Goal: Information Seeking & Learning: Learn about a topic

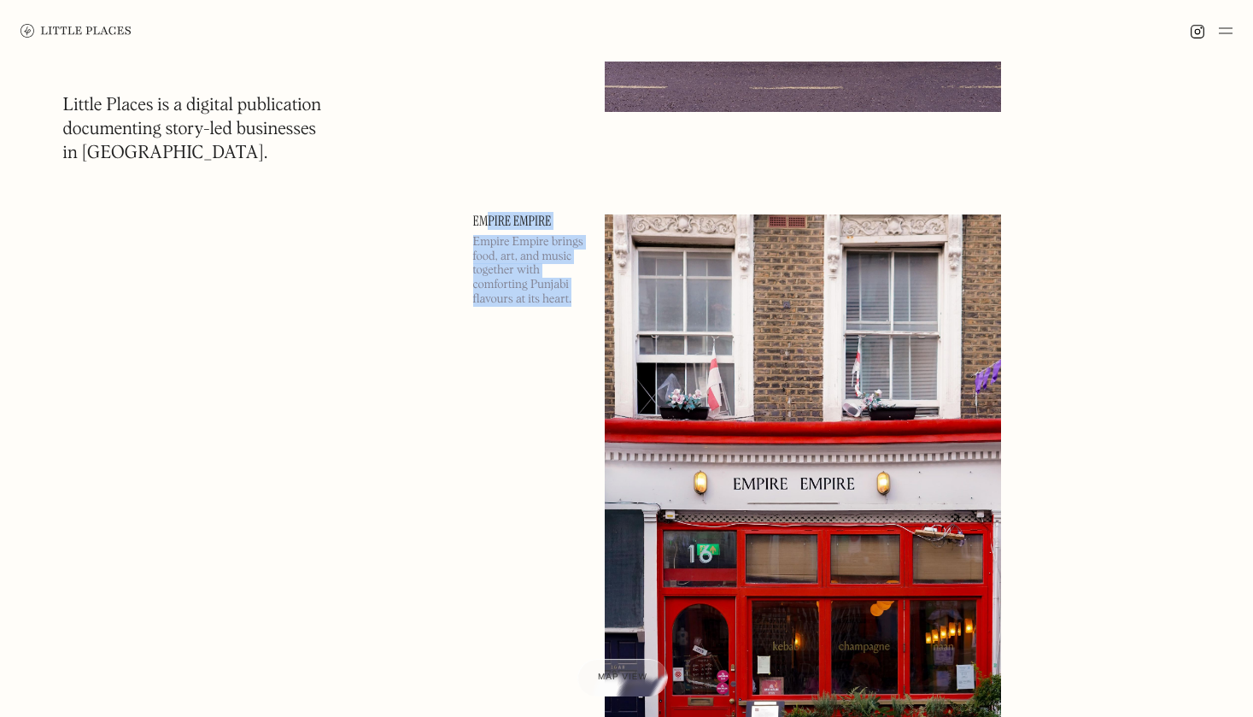
scroll to position [2640, 0]
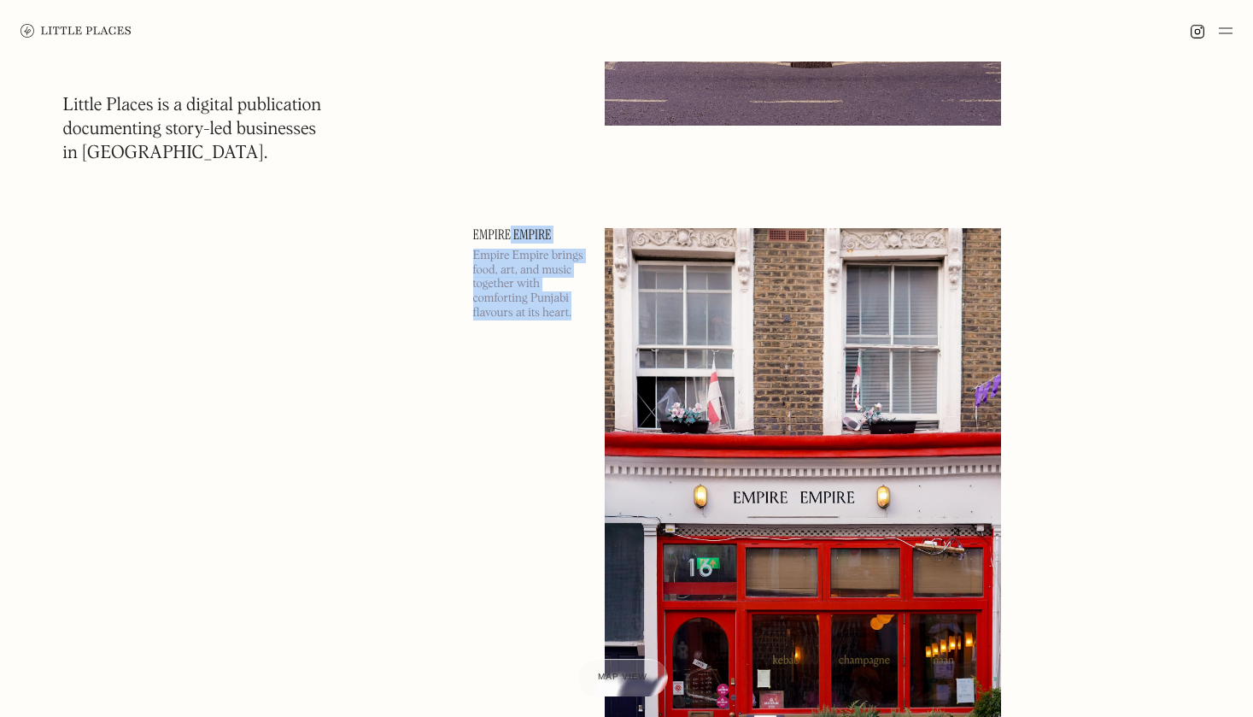
drag, startPoint x: 495, startPoint y: 266, endPoint x: 511, endPoint y: 234, distance: 35.5
click at [511, 234] on div "Empire Empire Empire Empire brings food, art, and music together with comfortin…" at bounding box center [528, 514] width 111 height 573
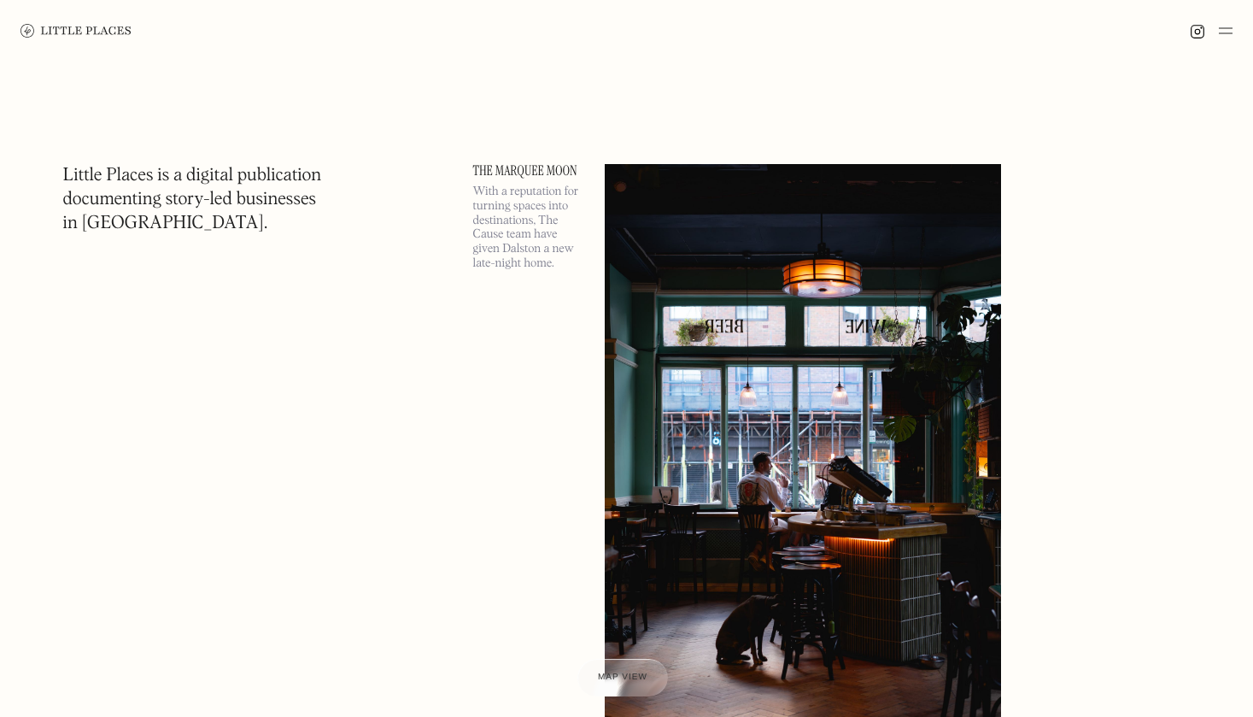
scroll to position [0, 0]
click at [528, 313] on div "The Marquee Moon With a reputation for turning spaces into destinations, The Ca…" at bounding box center [528, 450] width 111 height 573
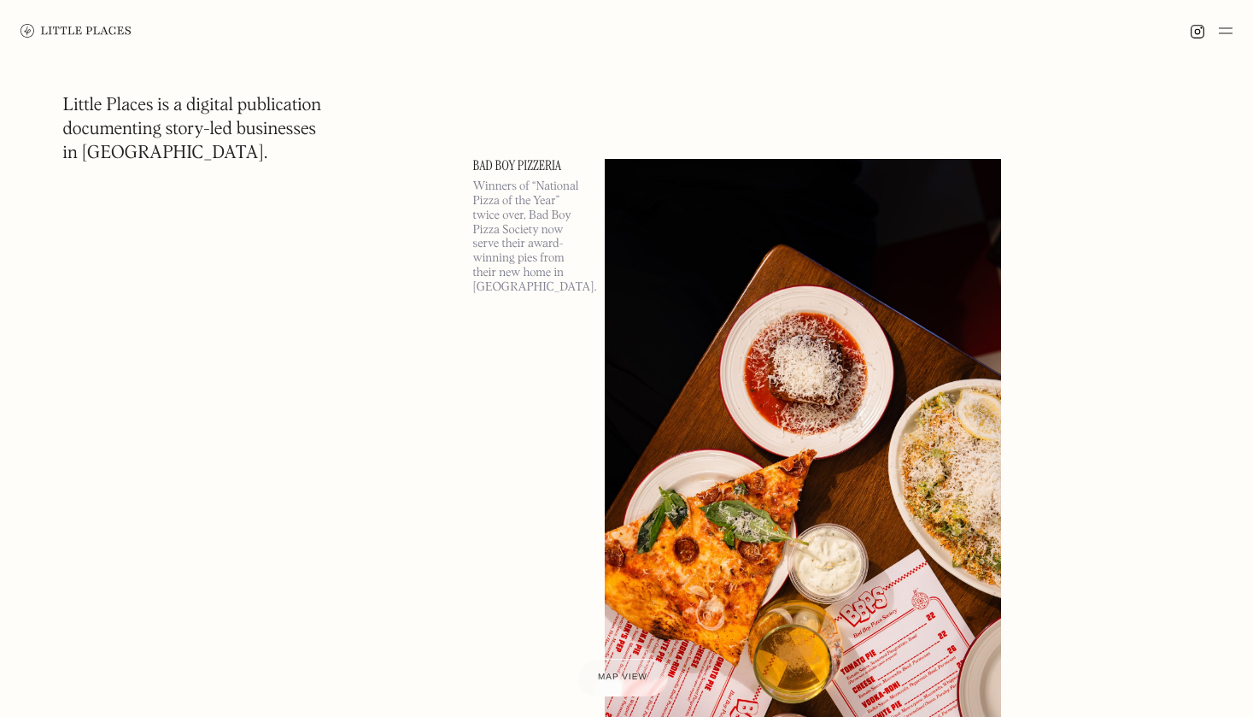
scroll to position [683, 0]
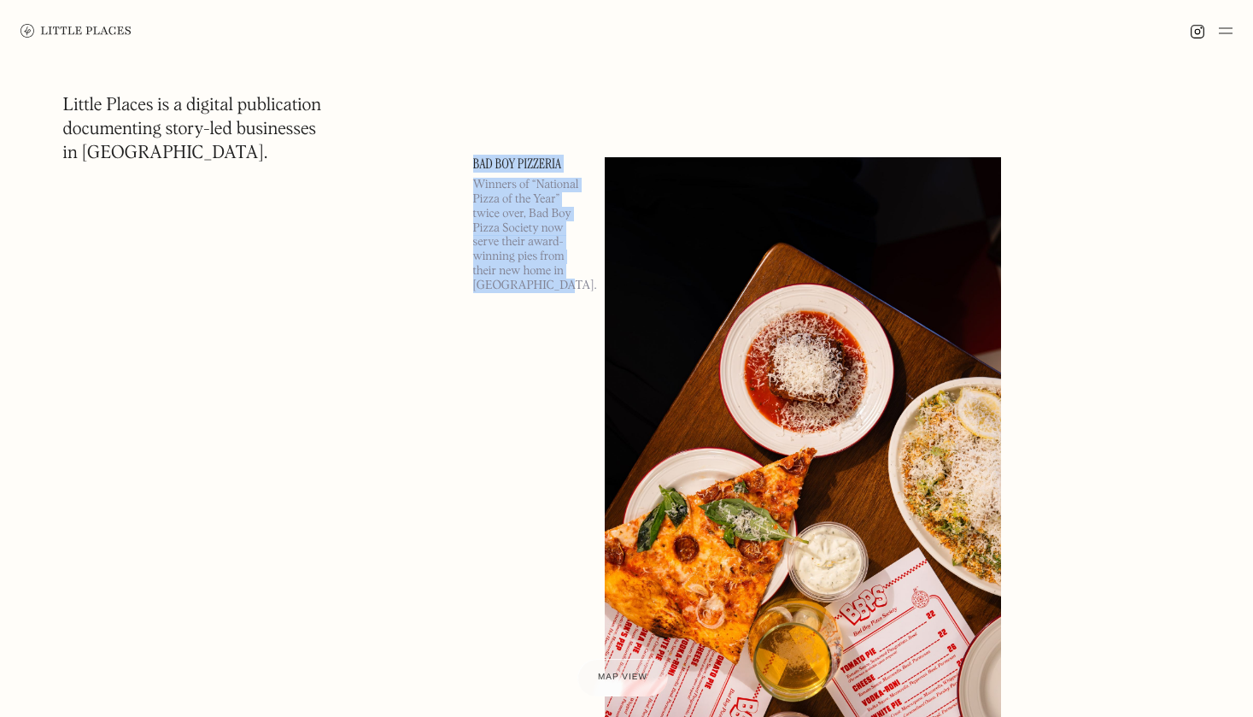
drag, startPoint x: 561, startPoint y: 315, endPoint x: 488, endPoint y: 125, distance: 204.2
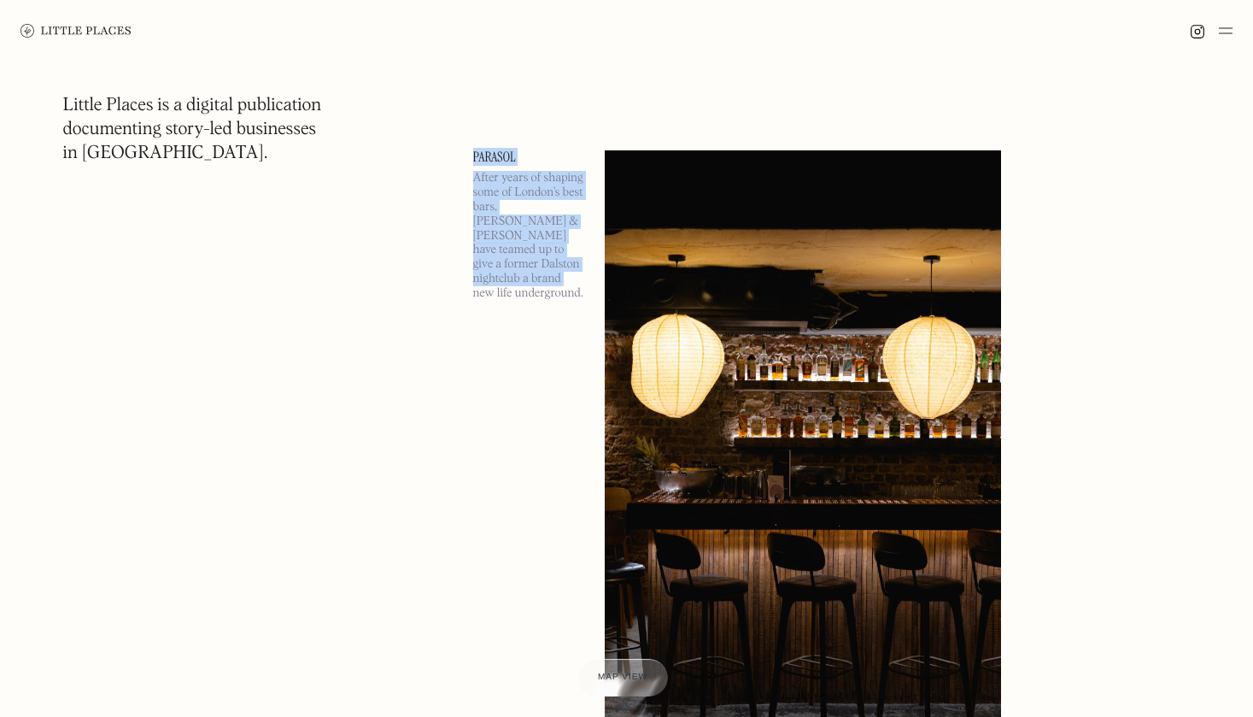
drag, startPoint x: 490, startPoint y: 128, endPoint x: 578, endPoint y: 259, distance: 157.6
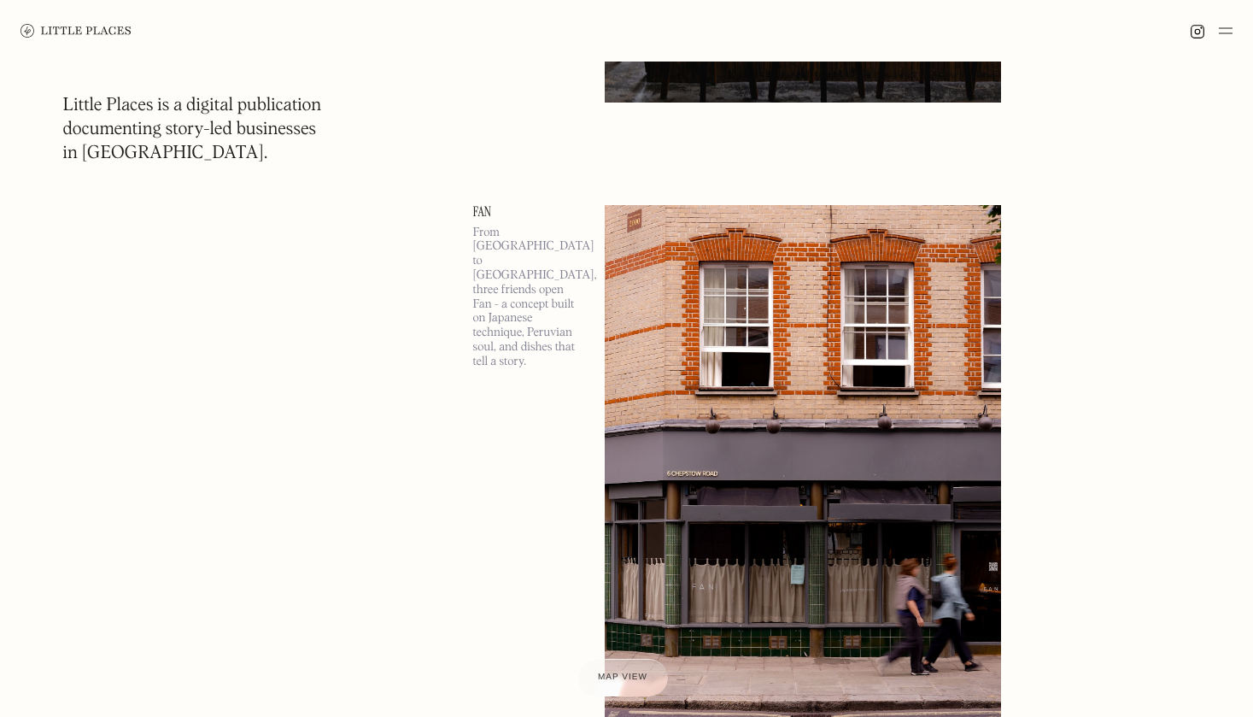
scroll to position [2048, 0]
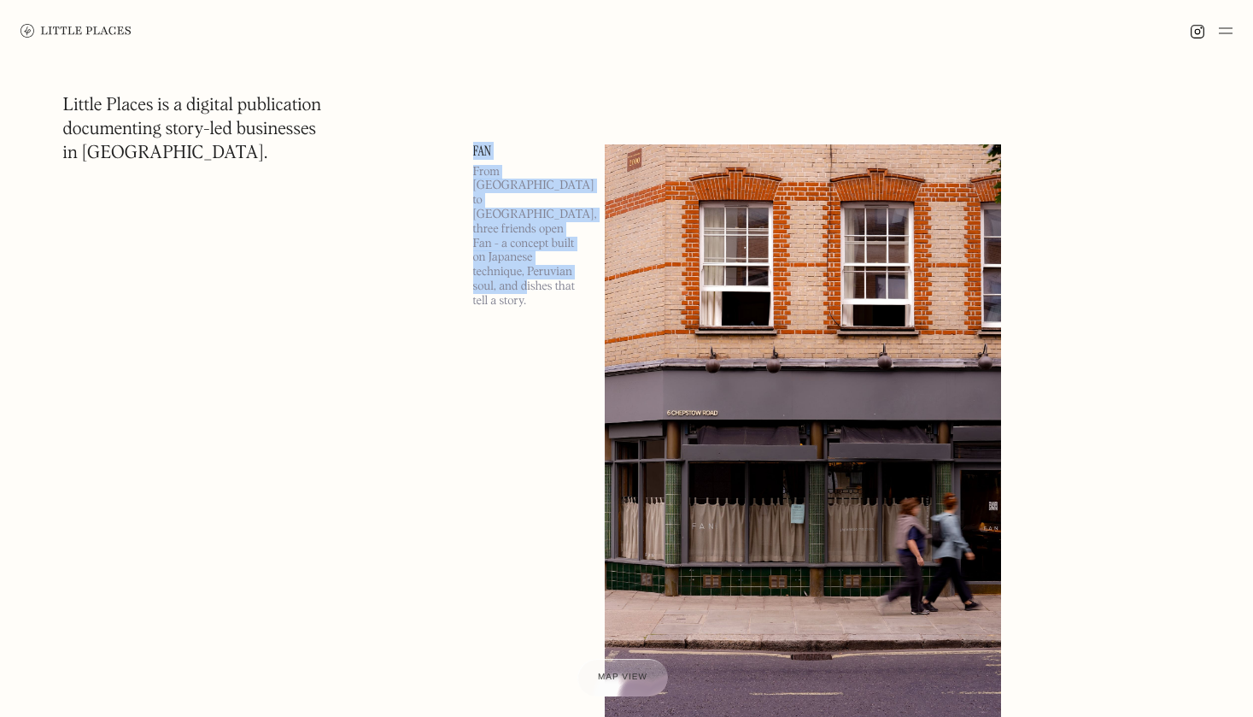
drag, startPoint x: 491, startPoint y: 125, endPoint x: 559, endPoint y: 268, distance: 158.6
click at [559, 268] on div "From Lima to London, three friends open Fan - a concept built on Japanese techn…" at bounding box center [528, 241] width 111 height 152
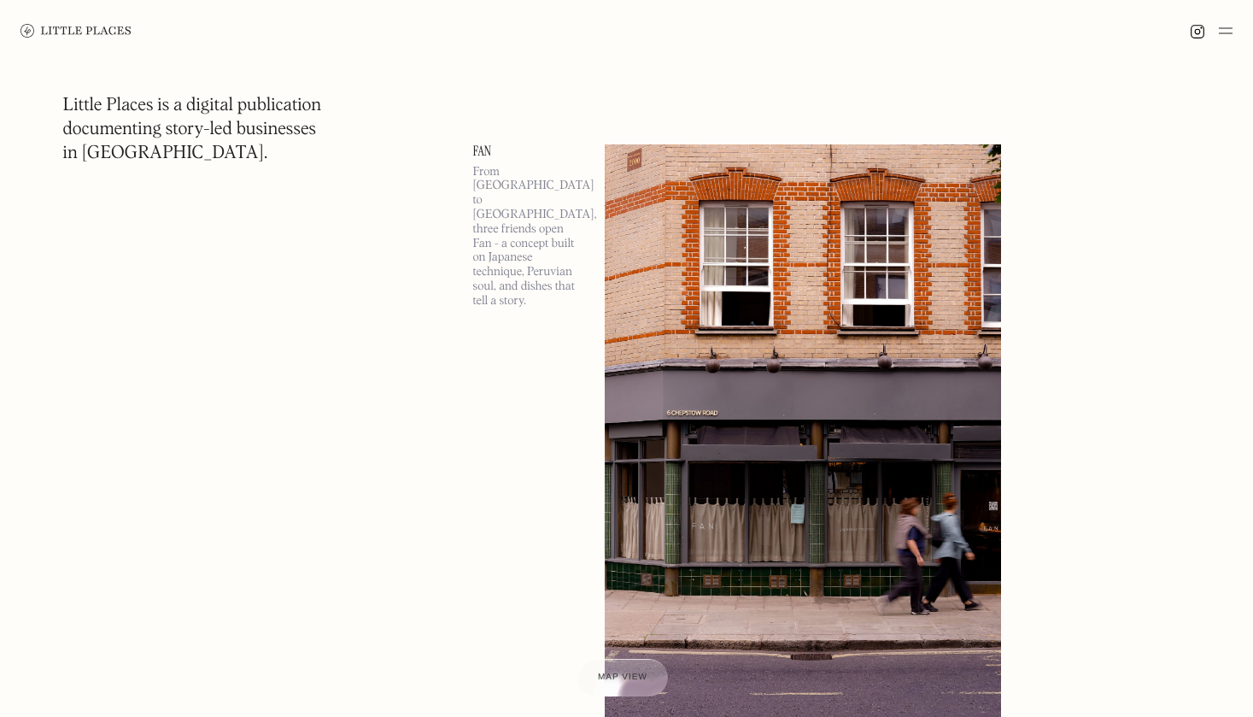
click at [559, 268] on div "From Lima to London, three friends open Fan - a concept built on Japanese techn…" at bounding box center [528, 241] width 111 height 152
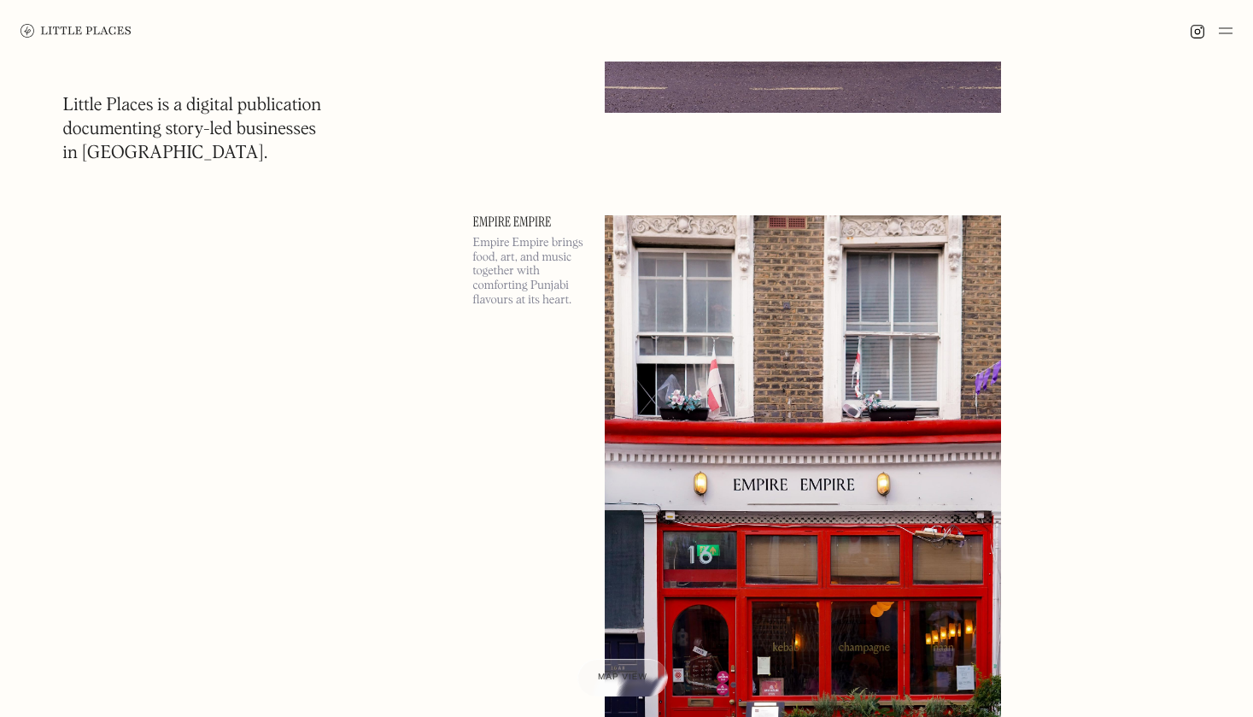
scroll to position [2730, 0]
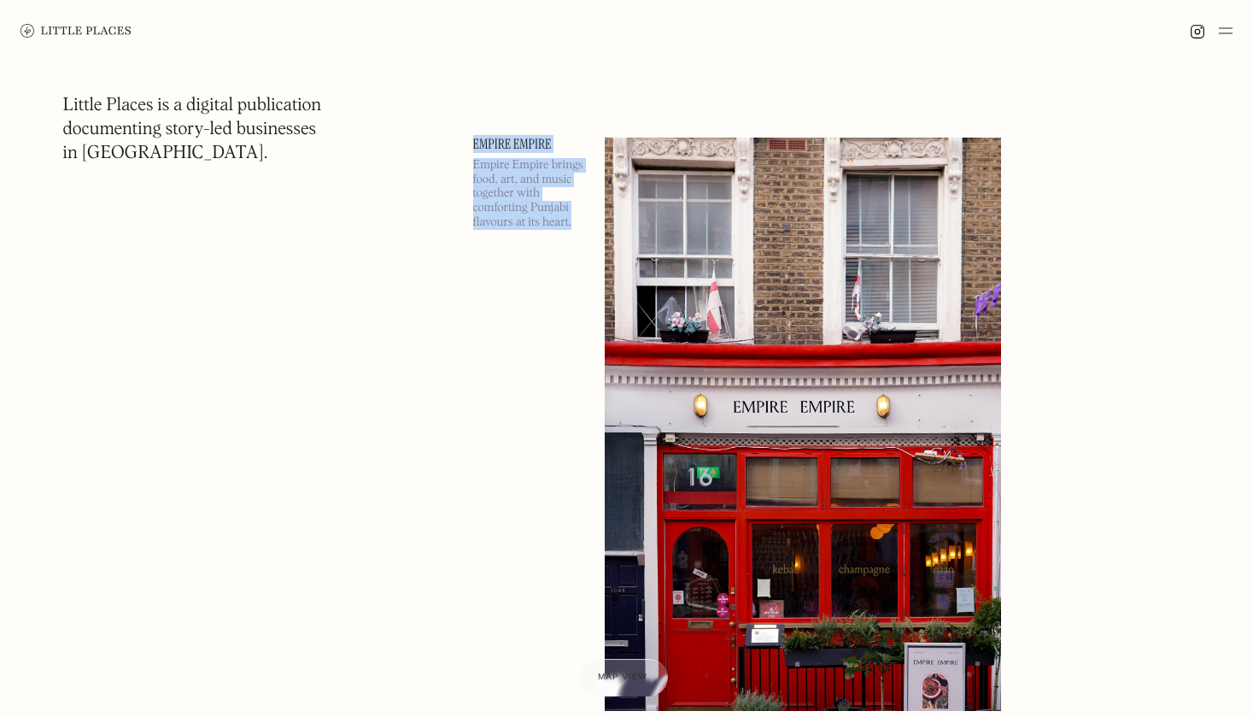
drag, startPoint x: 556, startPoint y: 271, endPoint x: 476, endPoint y: 107, distance: 182.6
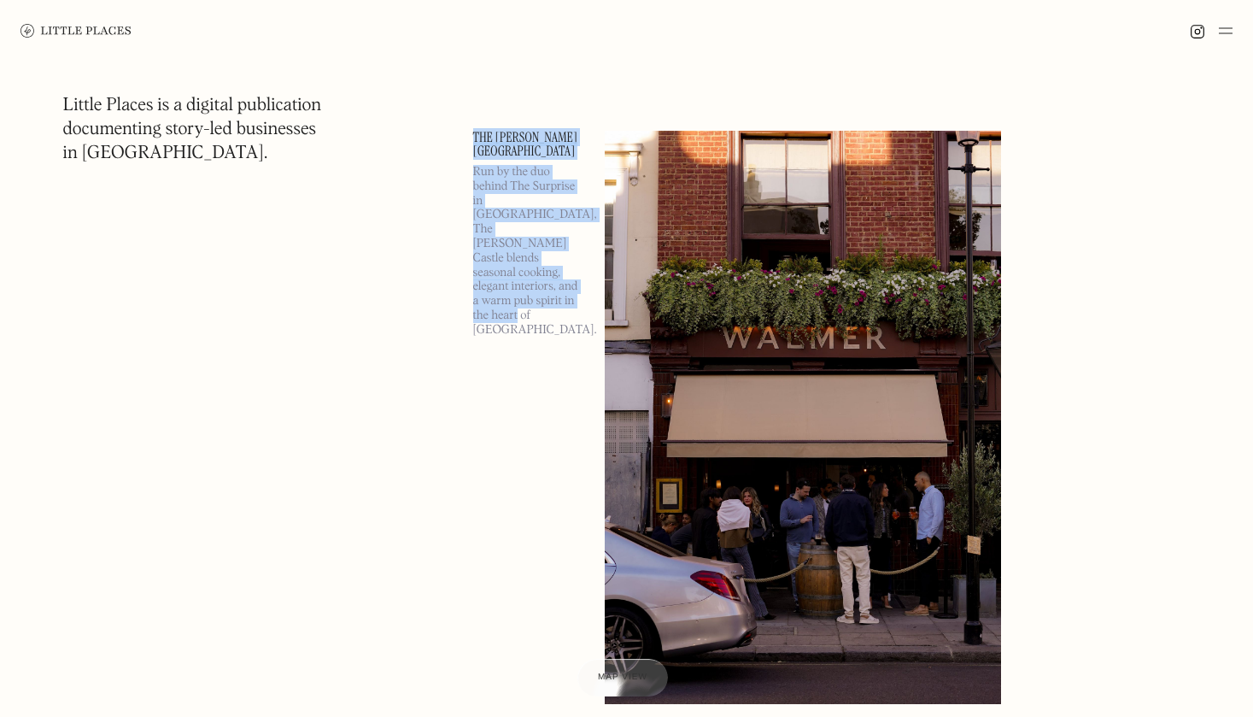
drag, startPoint x: 476, startPoint y: 107, endPoint x: 587, endPoint y: 302, distance: 224.2
click at [585, 292] on div "The Walmer Castle Run by the duo behind The Surprise in Chelsea, The Walmer Cas…" at bounding box center [814, 417] width 683 height 573
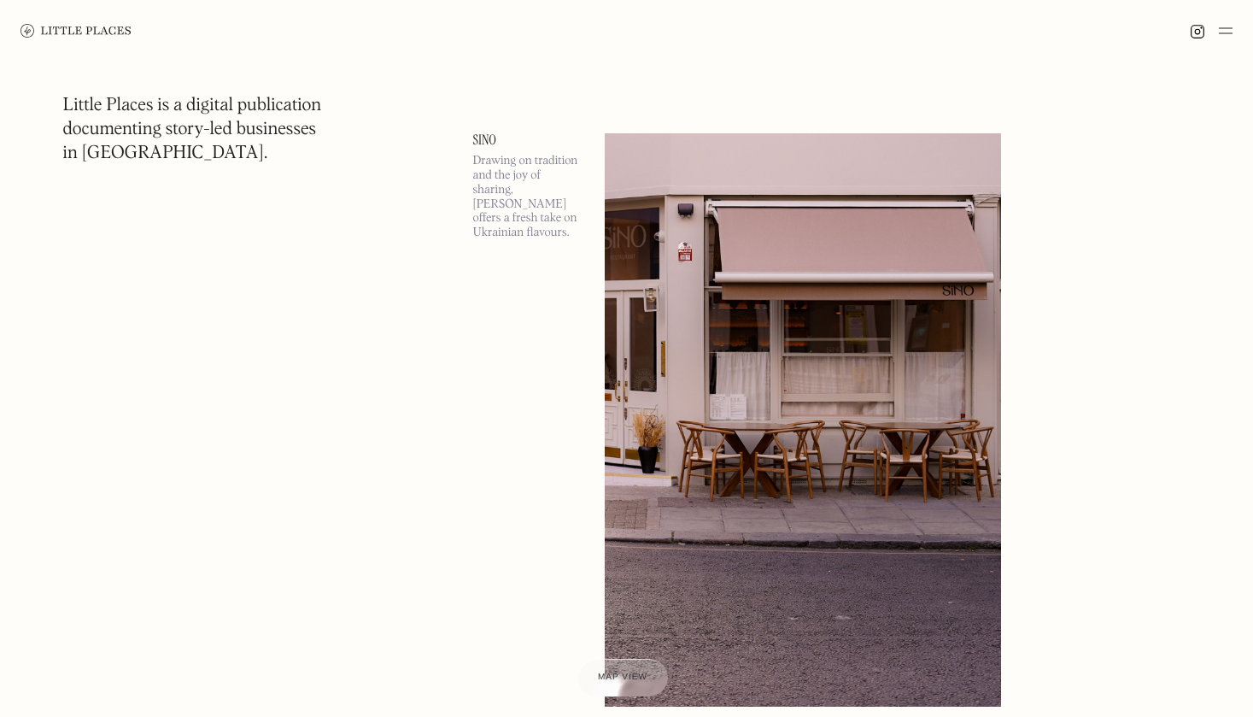
scroll to position [4095, 0]
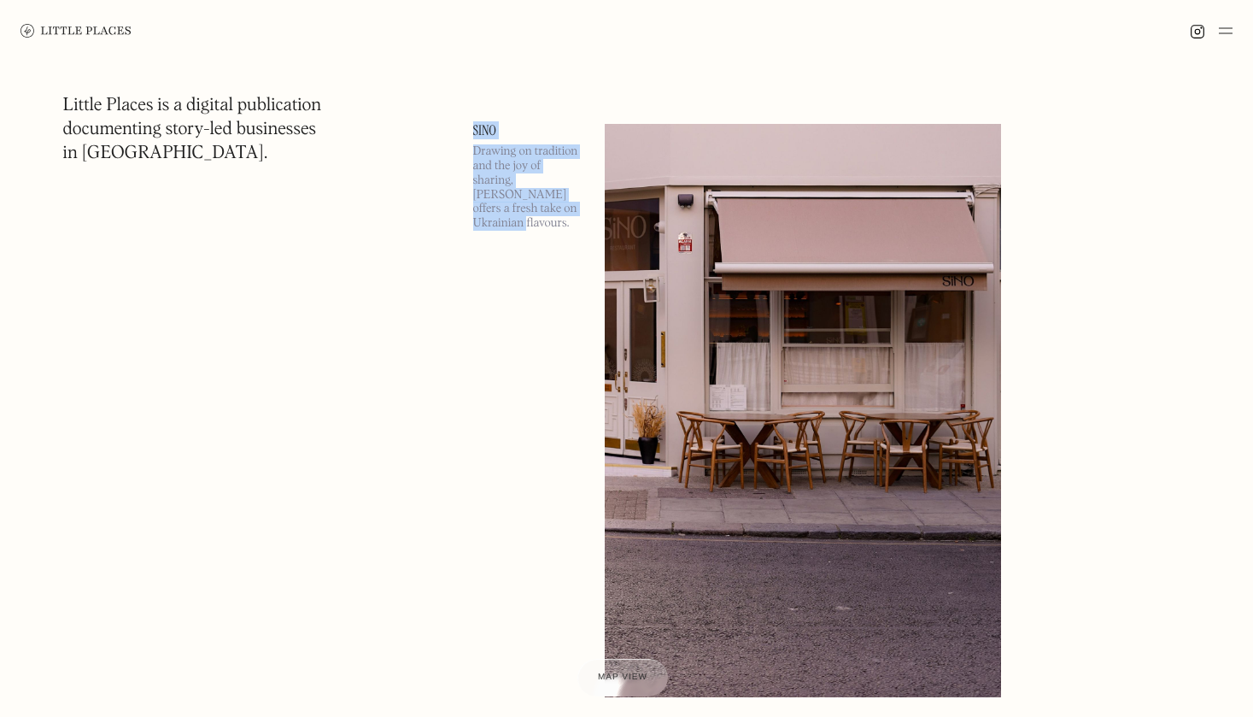
drag, startPoint x: 564, startPoint y: 250, endPoint x: 478, endPoint y: 83, distance: 188.0
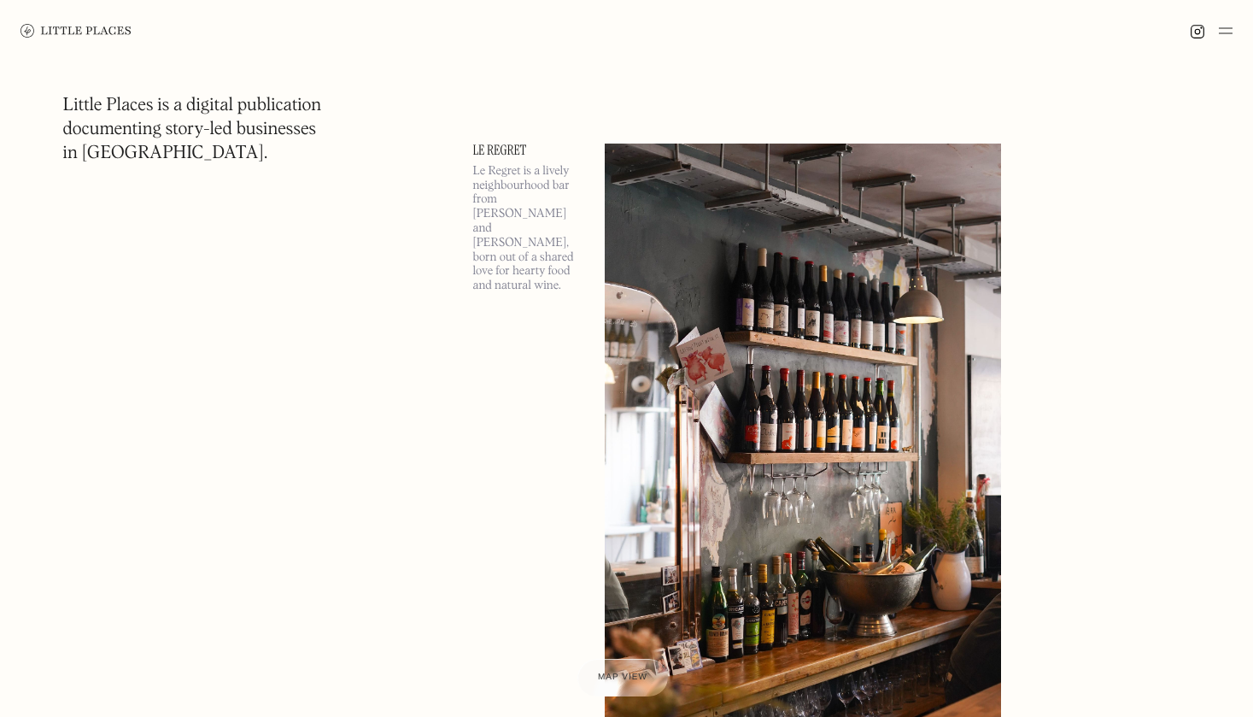
scroll to position [10238, 0]
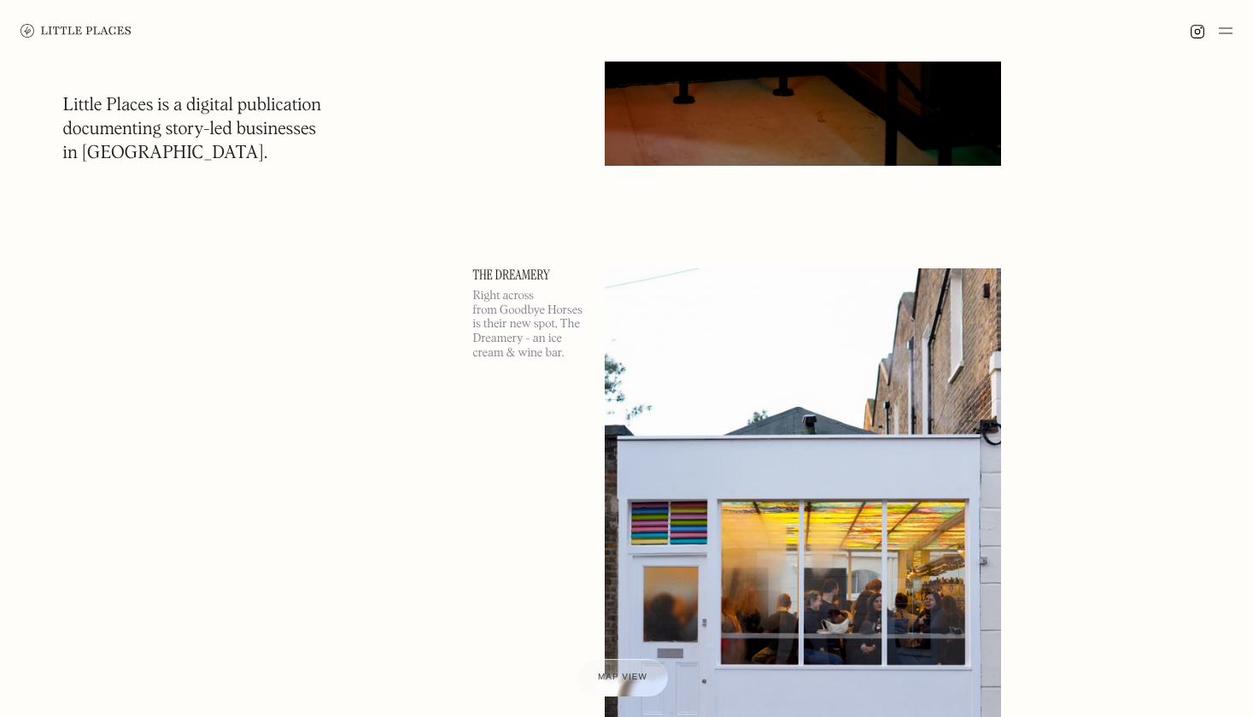
scroll to position [29001, 0]
drag, startPoint x: 466, startPoint y: 194, endPoint x: 556, endPoint y: 365, distance: 193.0
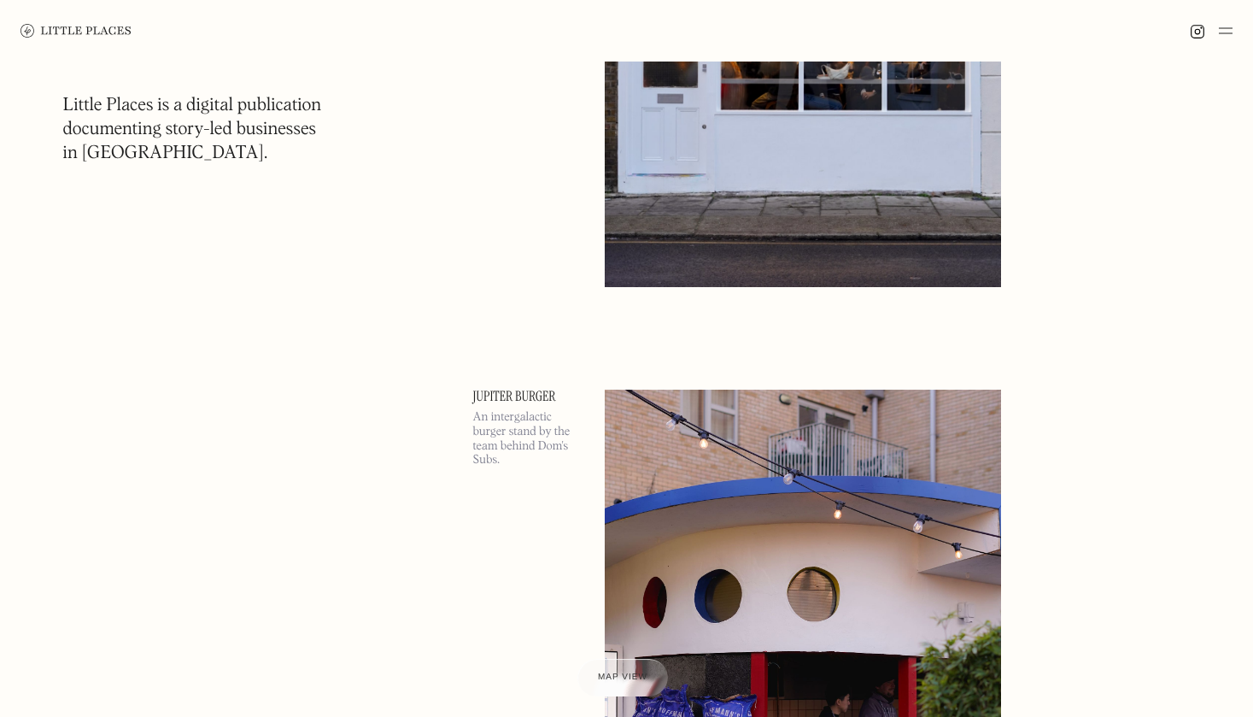
scroll to position [29683, 0]
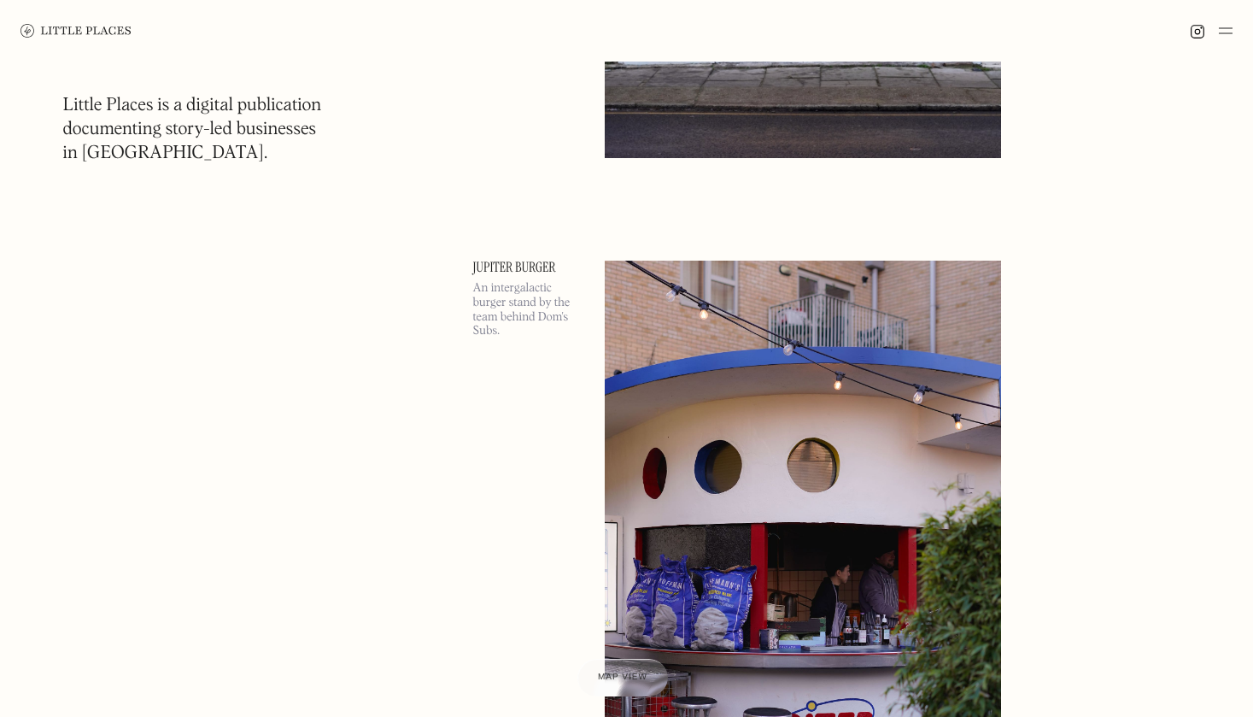
drag, startPoint x: 549, startPoint y: 336, endPoint x: 501, endPoint y: 196, distance: 147.2
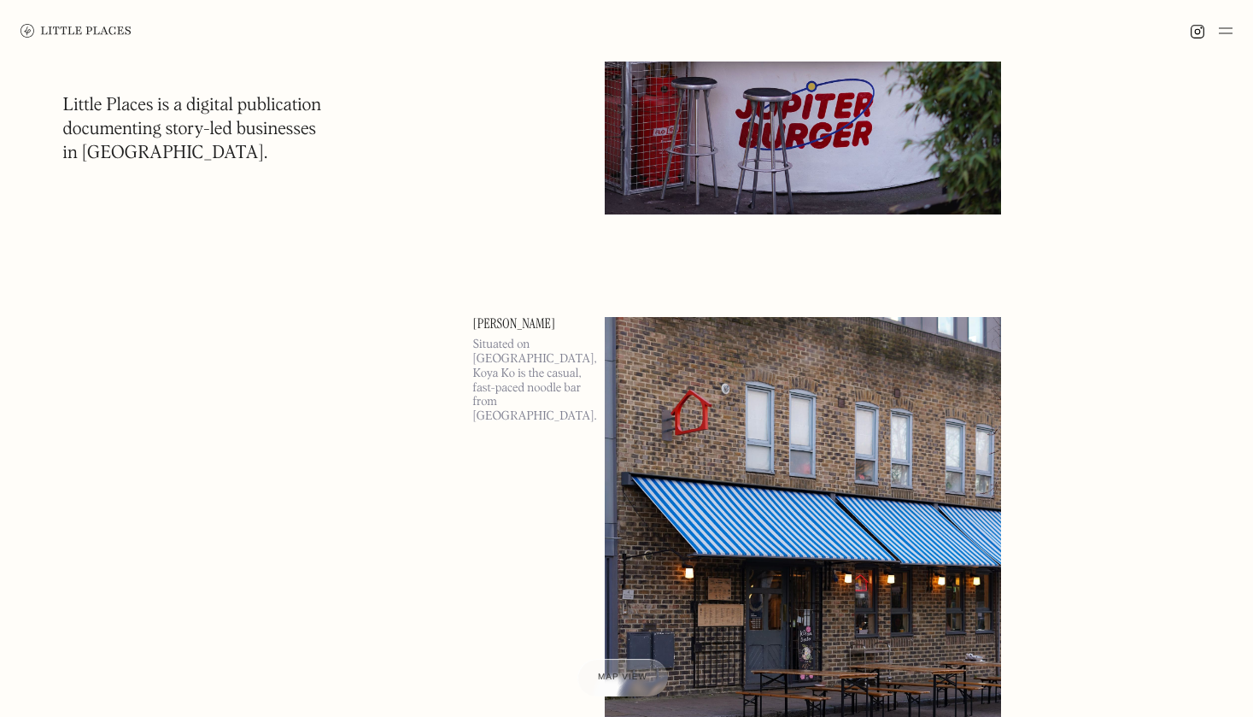
scroll to position [30366, 0]
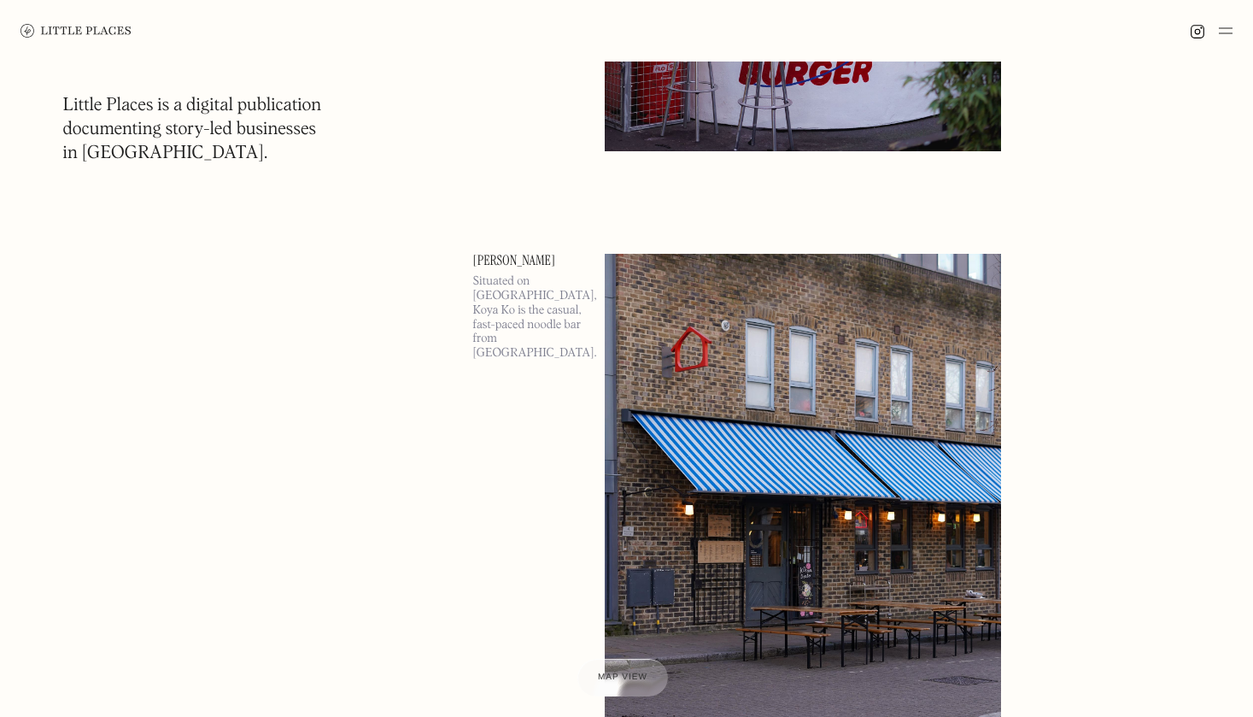
drag, startPoint x: 501, startPoint y: 196, endPoint x: 546, endPoint y: 290, distance: 103.2
drag, startPoint x: 547, startPoint y: 288, endPoint x: 481, endPoint y: 158, distance: 145.6
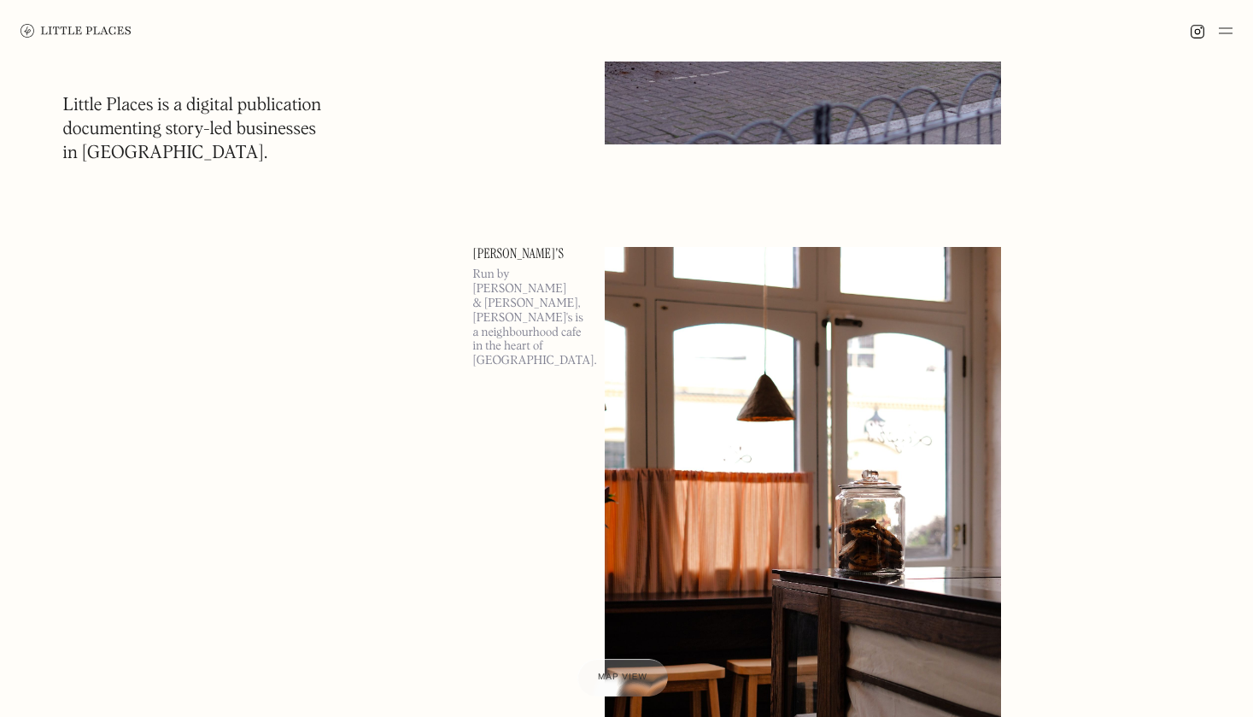
drag, startPoint x: 496, startPoint y: 186, endPoint x: 570, endPoint y: 281, distance: 119.9
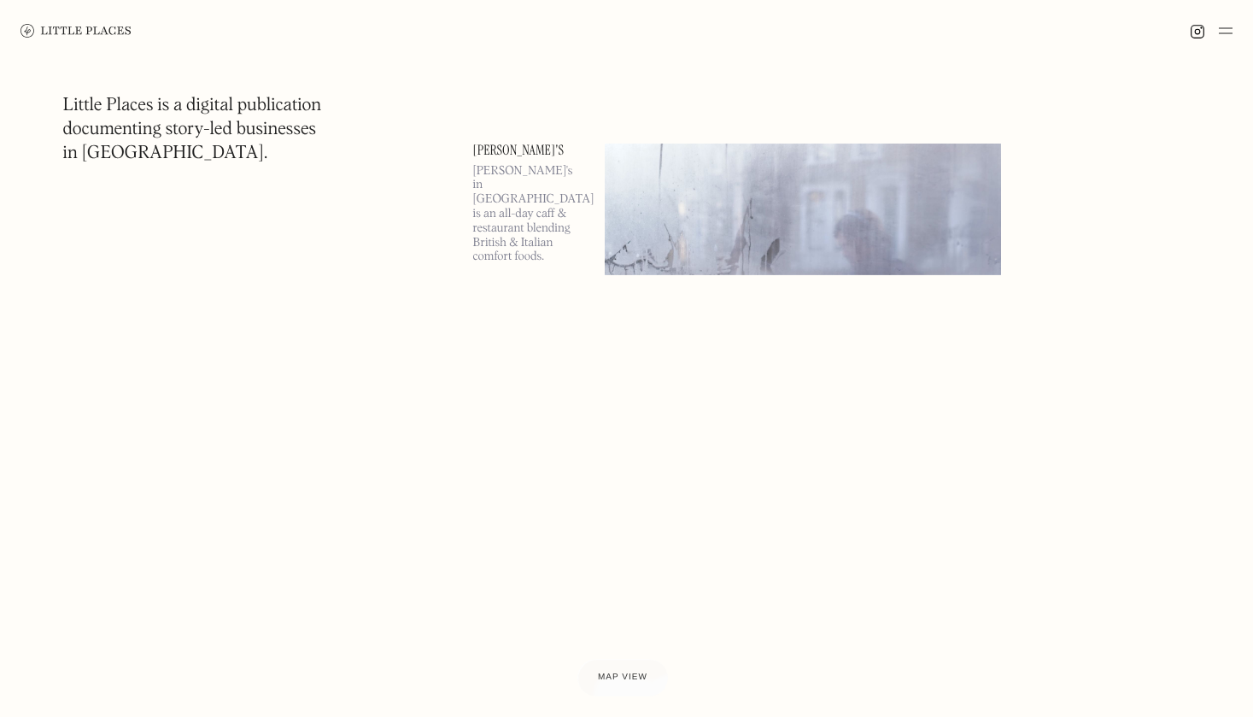
scroll to position [33228, 0]
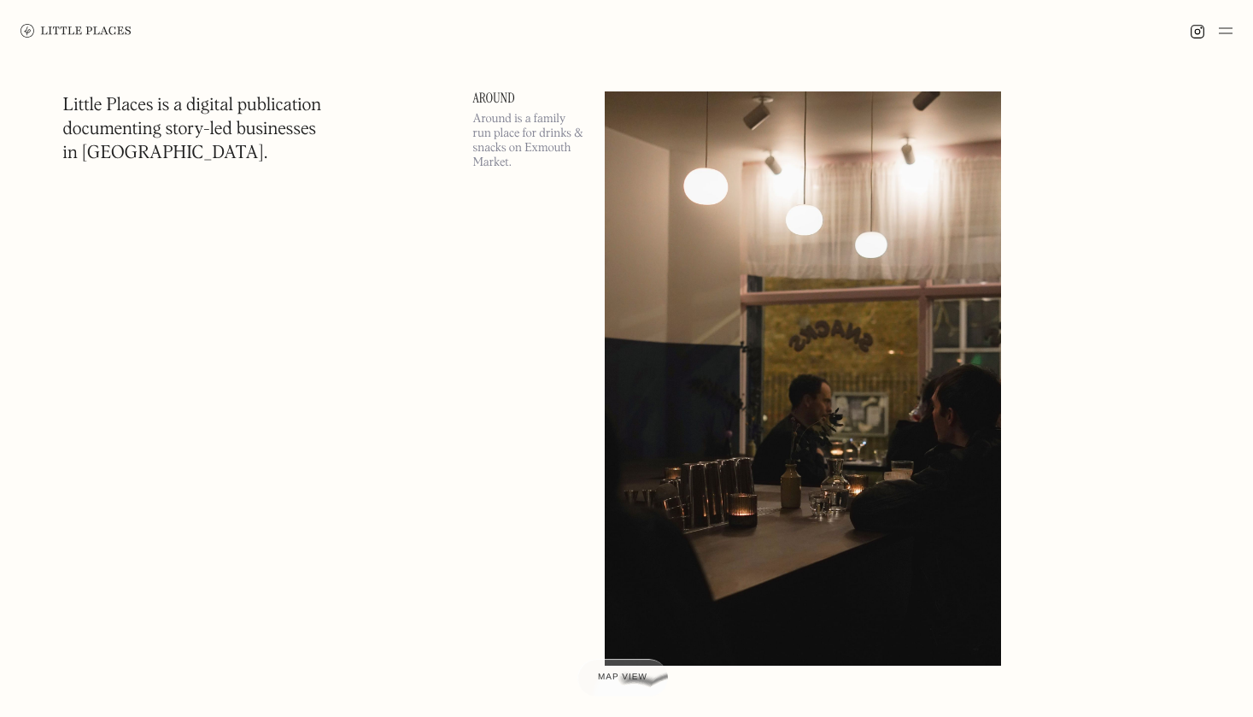
scroll to position [35958, 0]
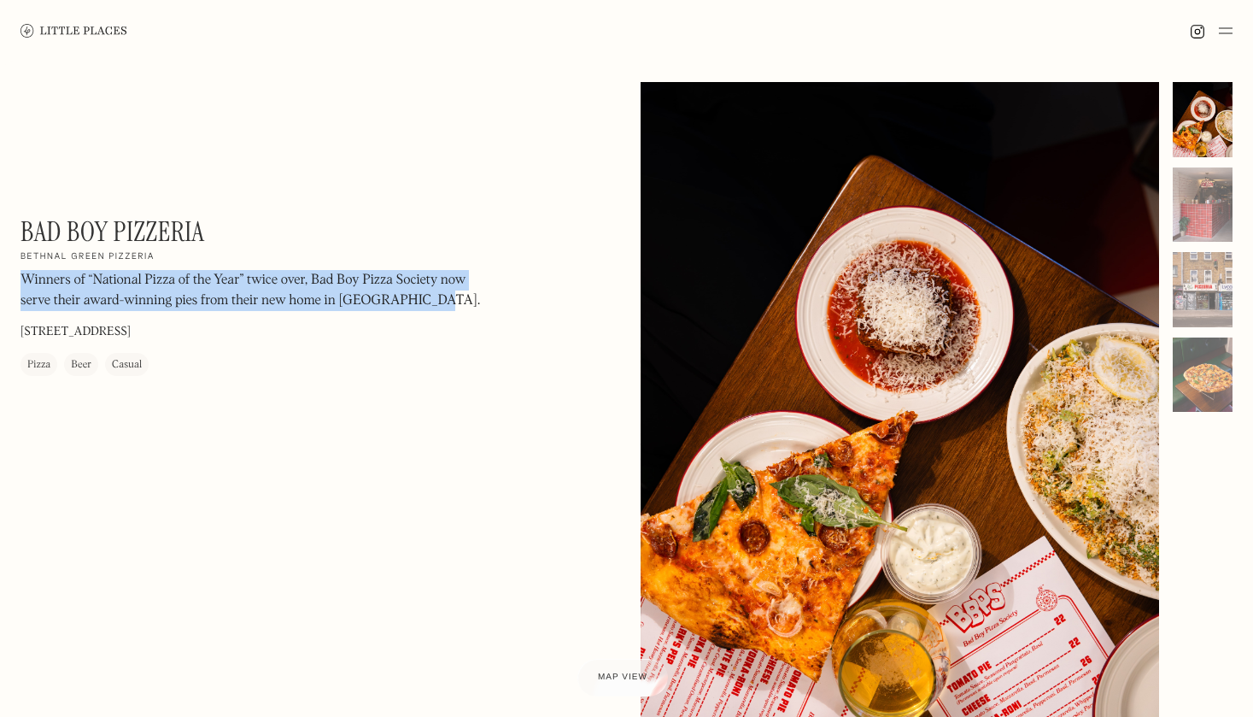
drag, startPoint x: 363, startPoint y: 217, endPoint x: 437, endPoint y: 289, distance: 103.3
click at [437, 289] on div "Bad Boy Pizzeria On Our Radar Bethnal Green Pizzeria Winners of “National Pizza…" at bounding box center [251, 295] width 461 height 161
click at [1189, 191] on div at bounding box center [1203, 204] width 60 height 75
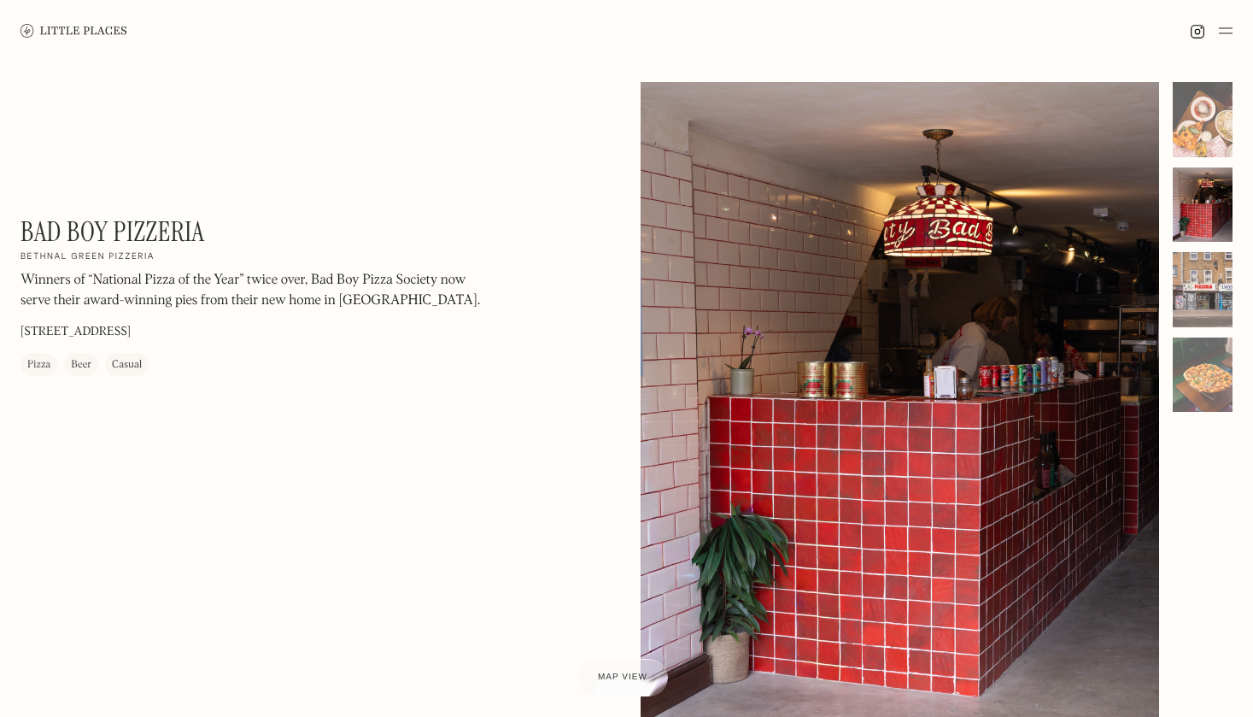
click at [1198, 293] on div at bounding box center [1203, 289] width 60 height 75
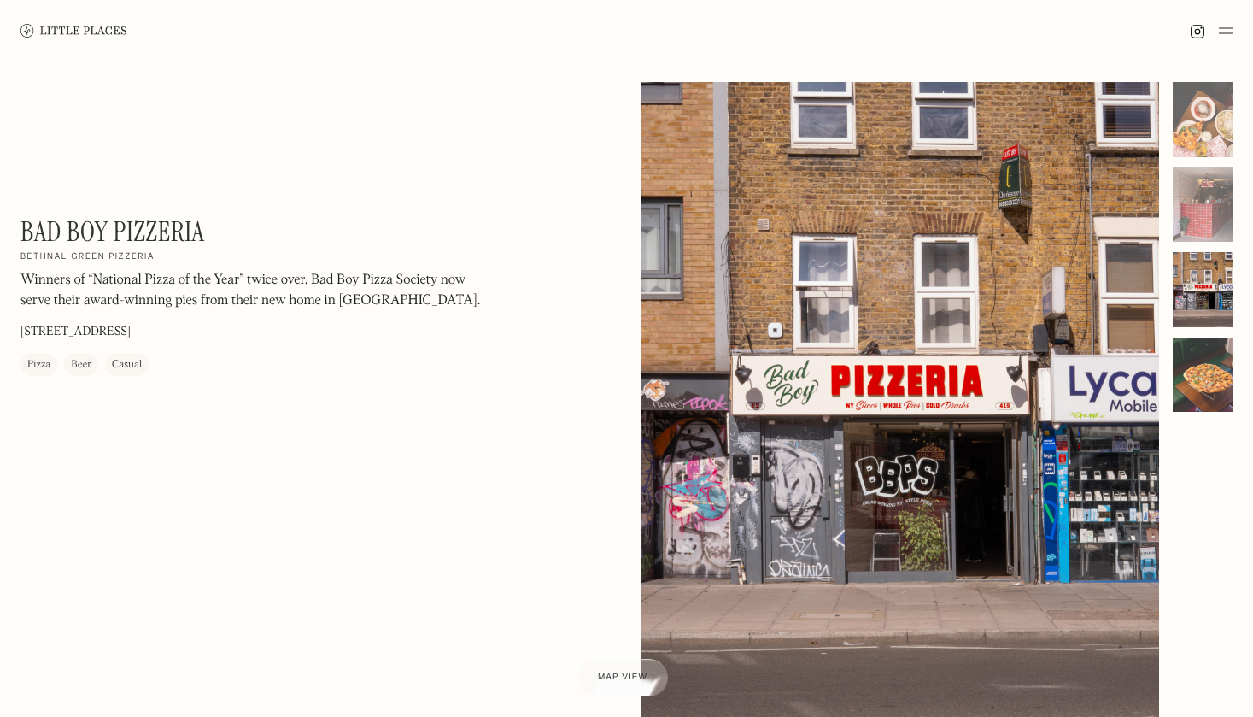
click at [1204, 379] on div at bounding box center [1203, 374] width 60 height 75
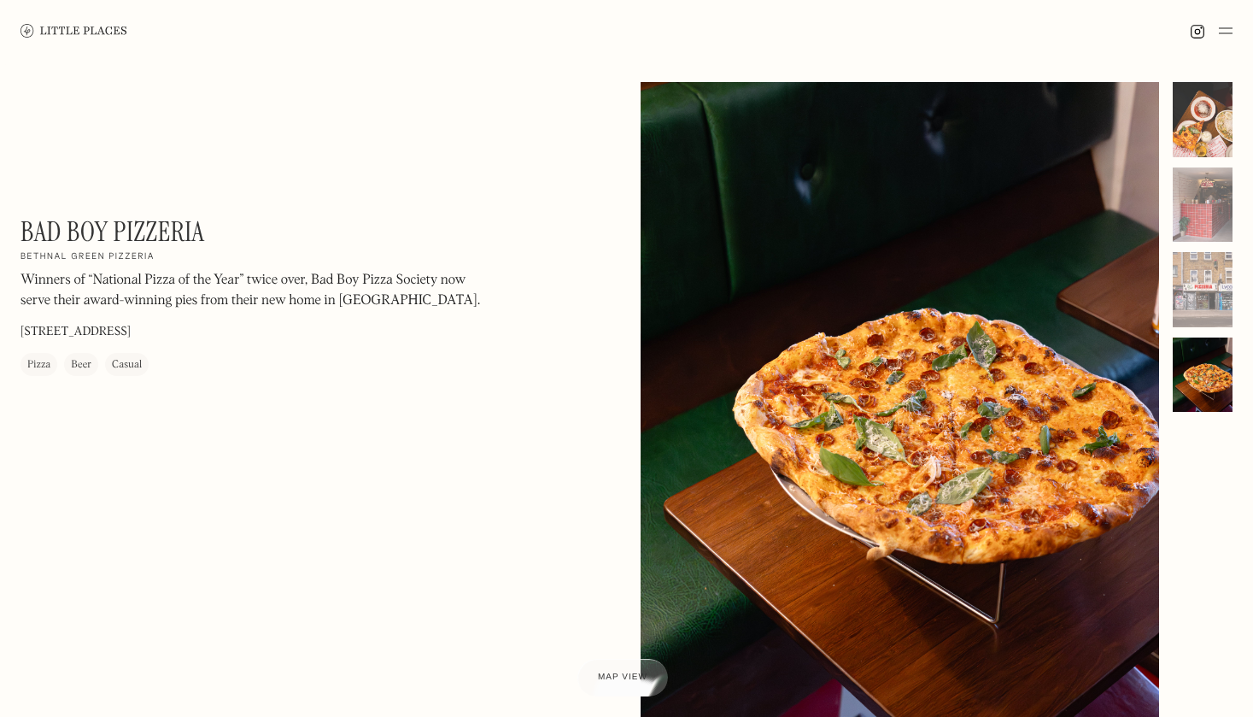
click at [1194, 88] on div at bounding box center [1203, 119] width 60 height 75
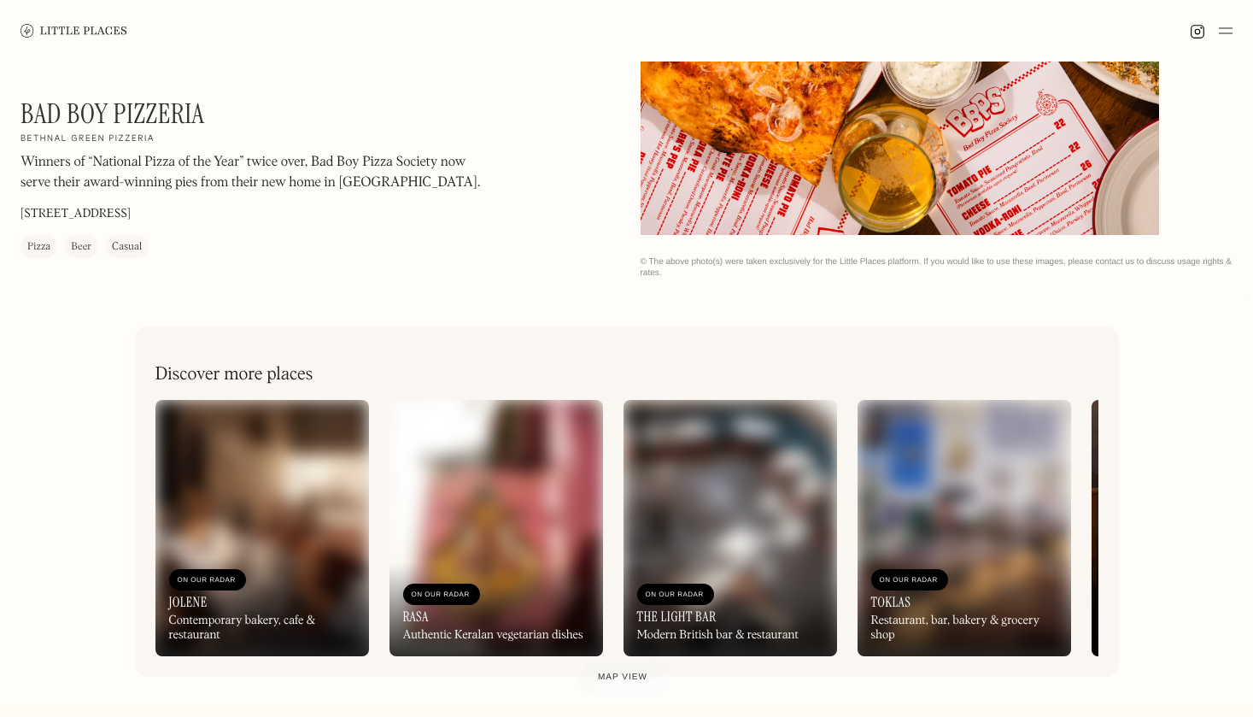
scroll to position [515, 0]
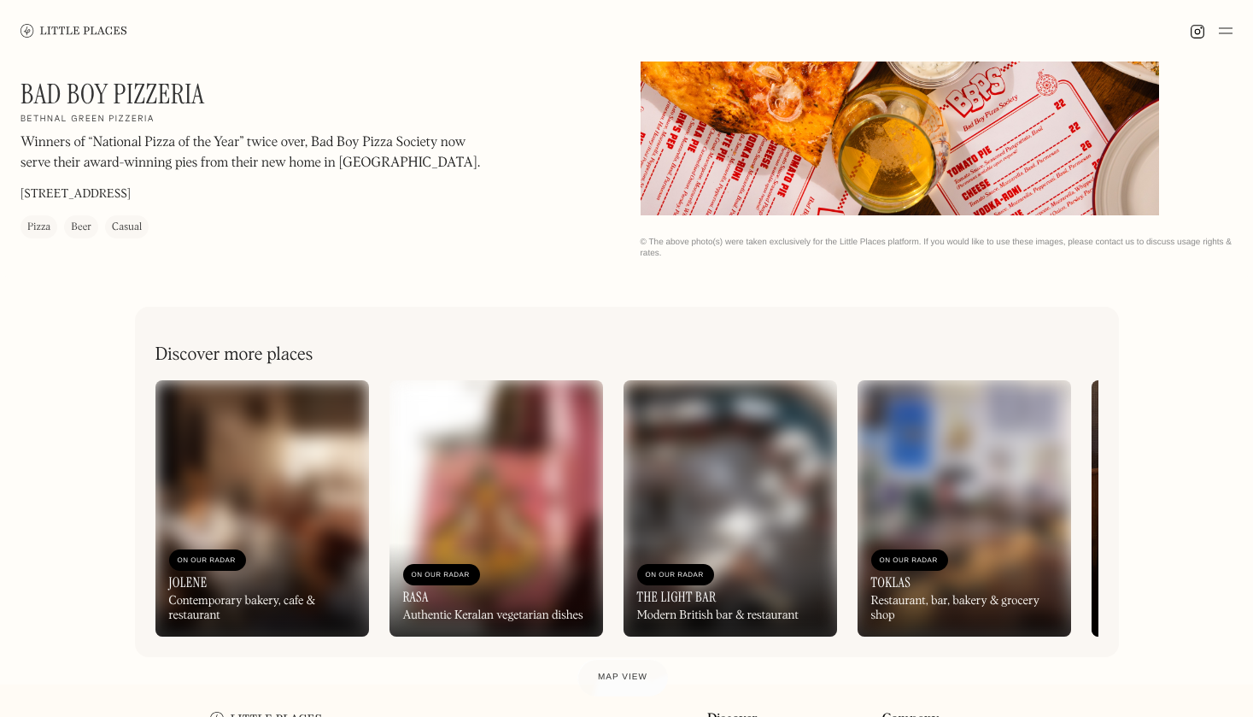
drag, startPoint x: 288, startPoint y: 442, endPoint x: 332, endPoint y: 356, distance: 97.0
click at [332, 356] on div "Discover more places On Our Radar Jolene Contemporary bakery, cafe & restaurant…" at bounding box center [627, 481] width 984 height 349
